Goal: Task Accomplishment & Management: Use online tool/utility

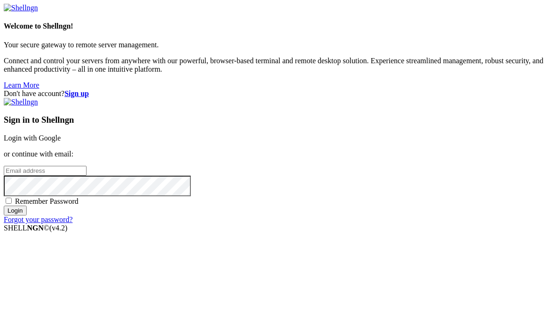
click at [61, 134] on link "Login with Google" at bounding box center [32, 138] width 57 height 8
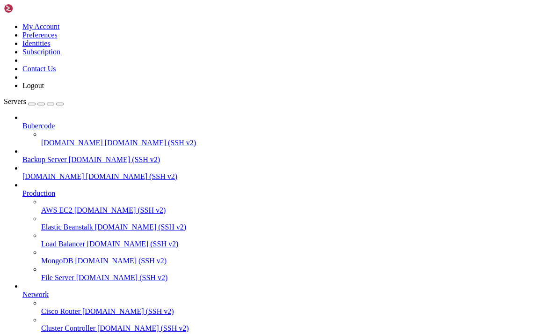
click at [60, 104] on icon "button" at bounding box center [60, 104] width 0 height 0
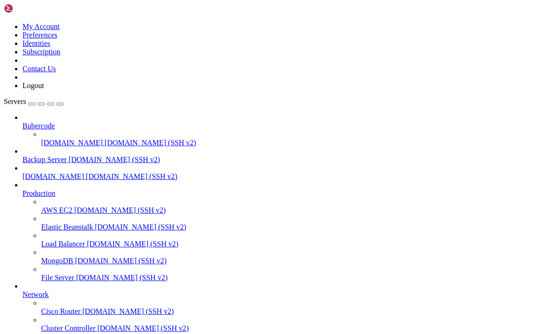
scroll to position [465, 0]
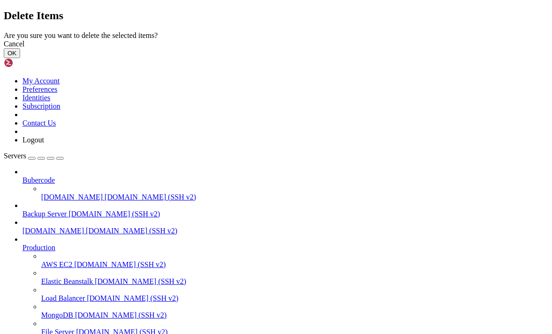
click at [20, 58] on button "OK" at bounding box center [12, 53] width 16 height 10
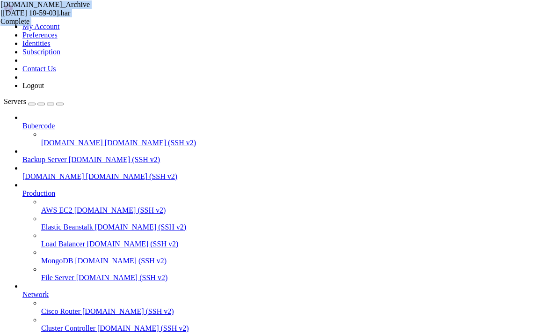
scroll to position [0, 0]
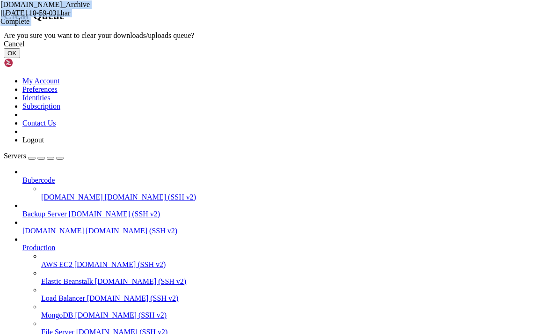
drag, startPoint x: 398, startPoint y: 203, endPoint x: 360, endPoint y: 175, distance: 46.9
click at [375, 58] on div "Cancel OK" at bounding box center [276, 49] width 545 height 18
click at [20, 58] on button "OK" at bounding box center [12, 53] width 16 height 10
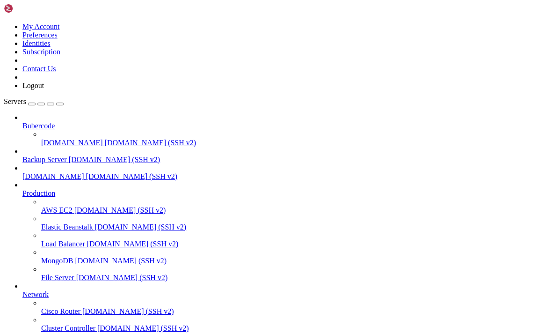
type input "/home/[DOMAIN_NAME][URL]"
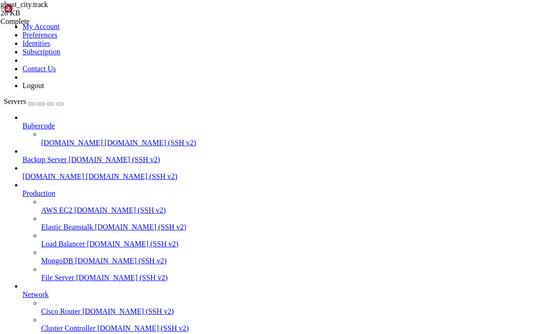
scroll to position [223, 0]
